Goal: Check status

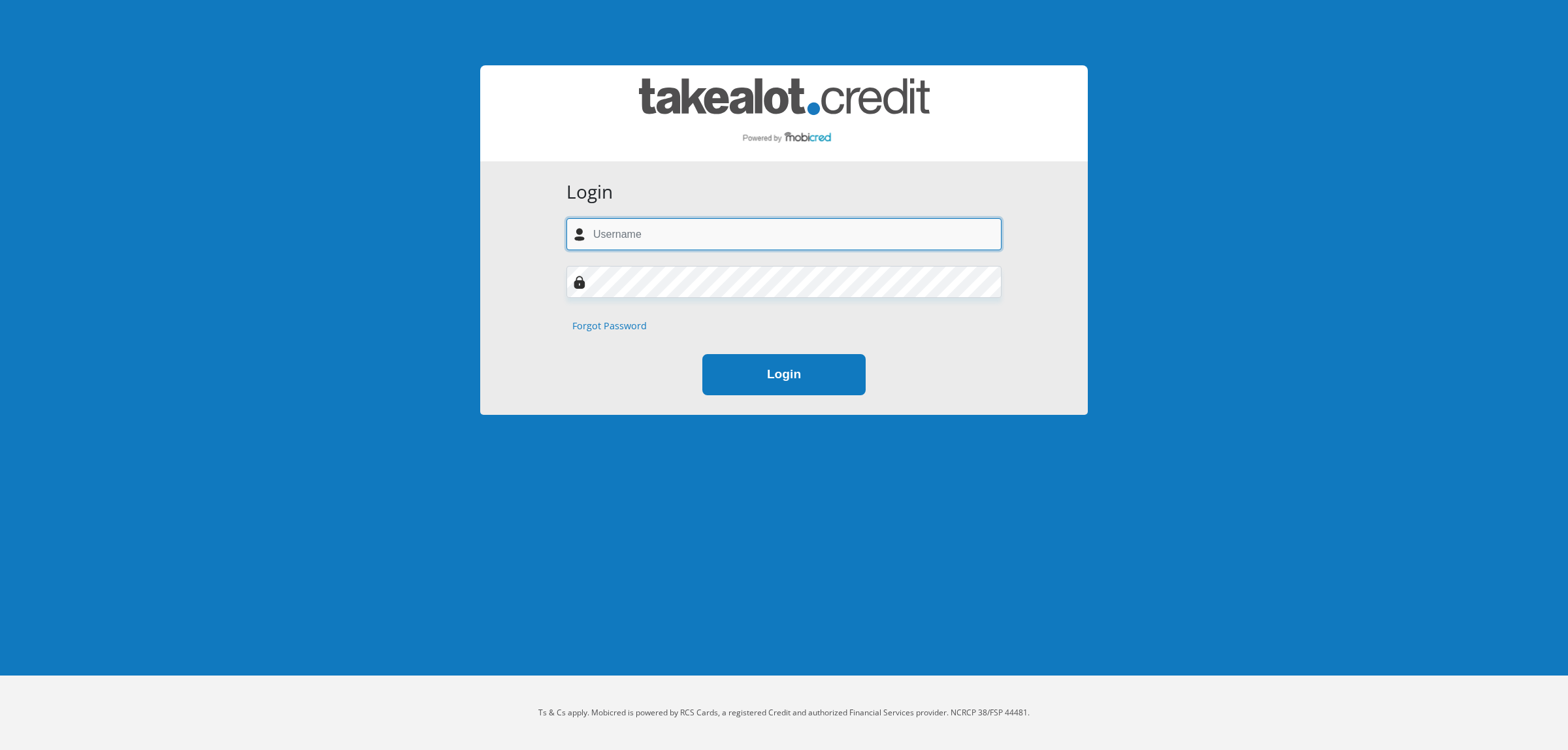
type input "[EMAIL_ADDRESS][DOMAIN_NAME]"
click at [787, 381] on button "Login" at bounding box center [784, 375] width 163 height 41
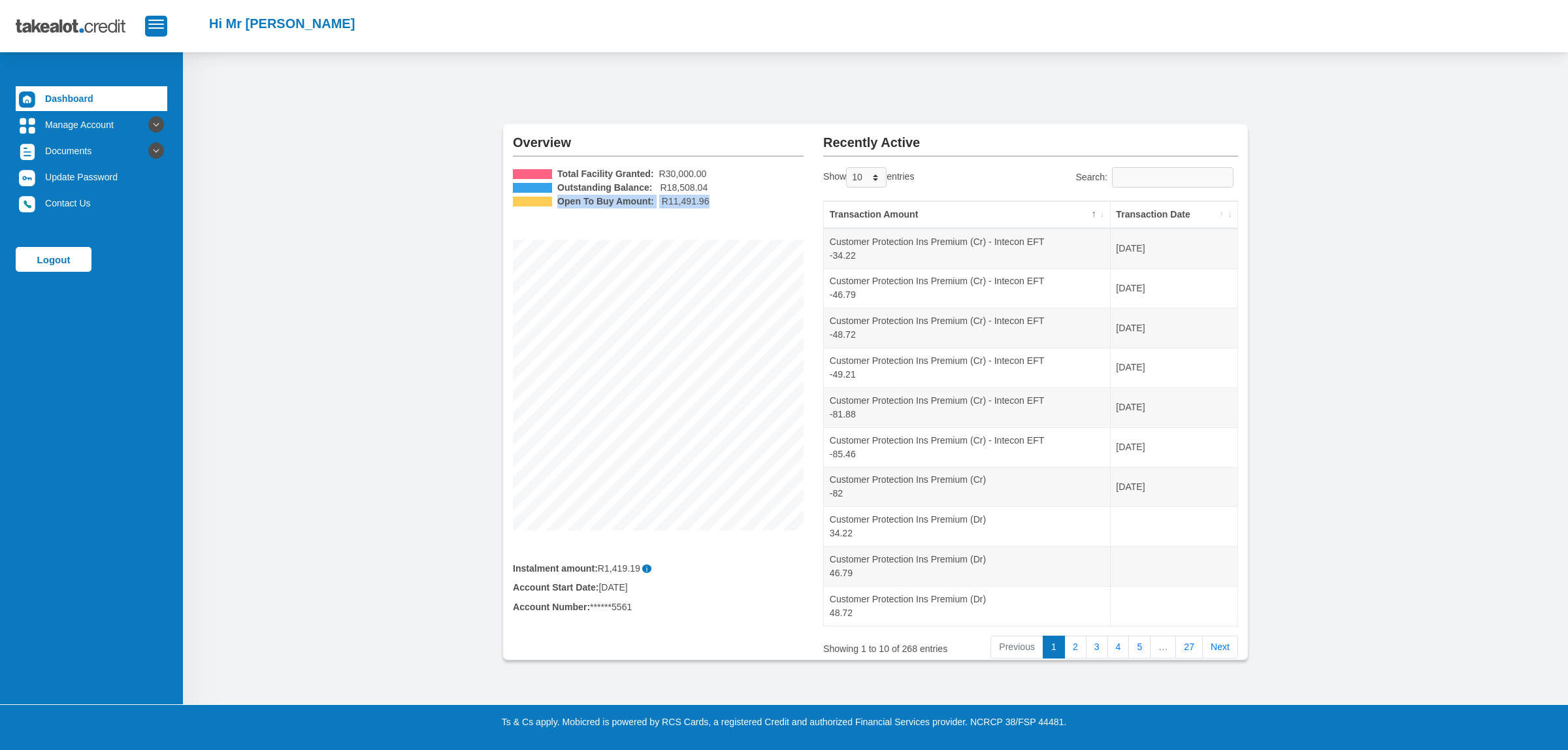
drag, startPoint x: 707, startPoint y: 199, endPoint x: 555, endPoint y: 203, distance: 152.1
click at [555, 203] on li "Open To Buy Amount: R11,491.96" at bounding box center [658, 202] width 291 height 14
click at [691, 93] on div "Overview Total Facility Granted: R30,000.00 Outstanding Balance: R18,508.04 Ope…" at bounding box center [876, 378] width 1386 height 652
